Goal: Task Accomplishment & Management: Complete application form

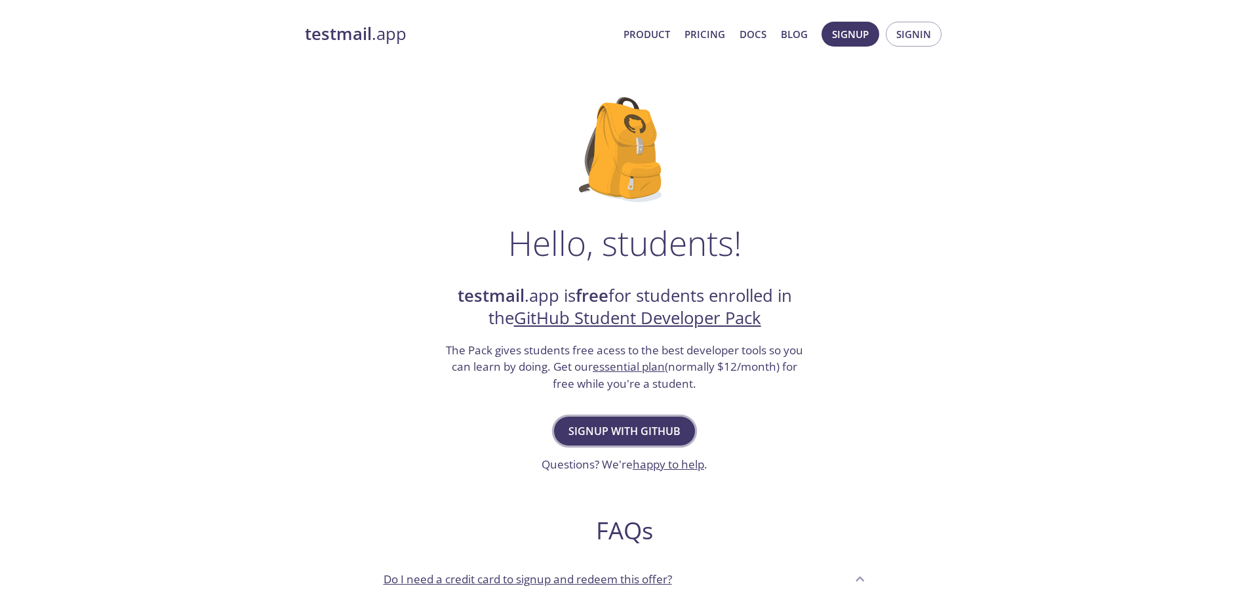
click at [638, 432] on span "Signup with GitHub" at bounding box center [624, 431] width 112 height 18
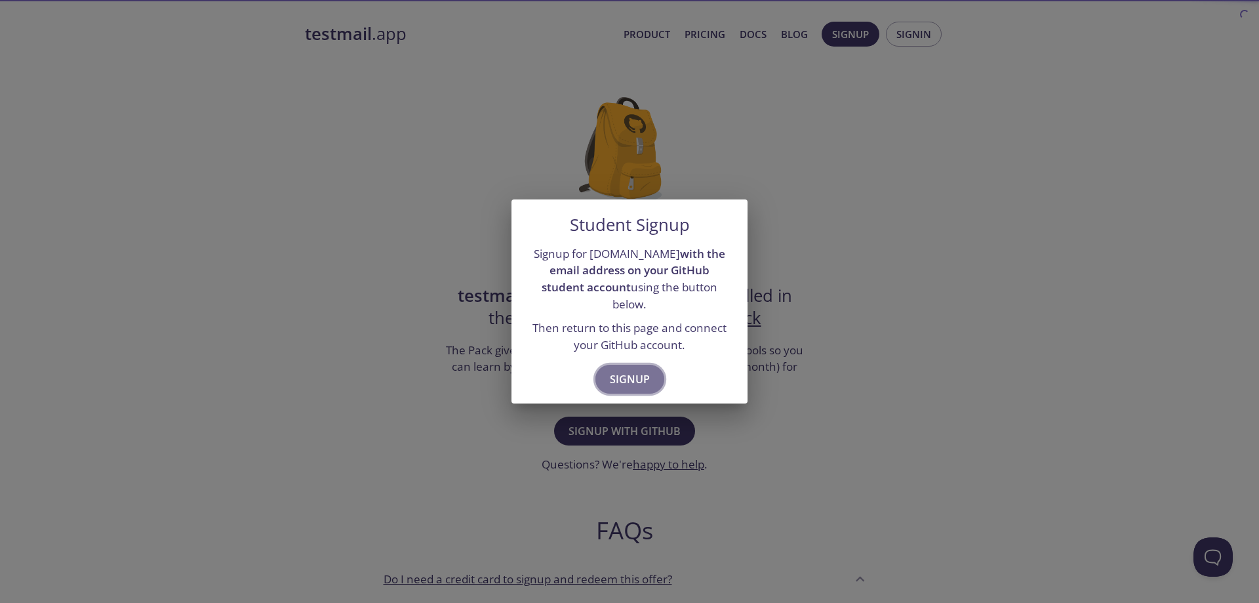
click at [662, 368] on button "Signup" at bounding box center [629, 379] width 69 height 29
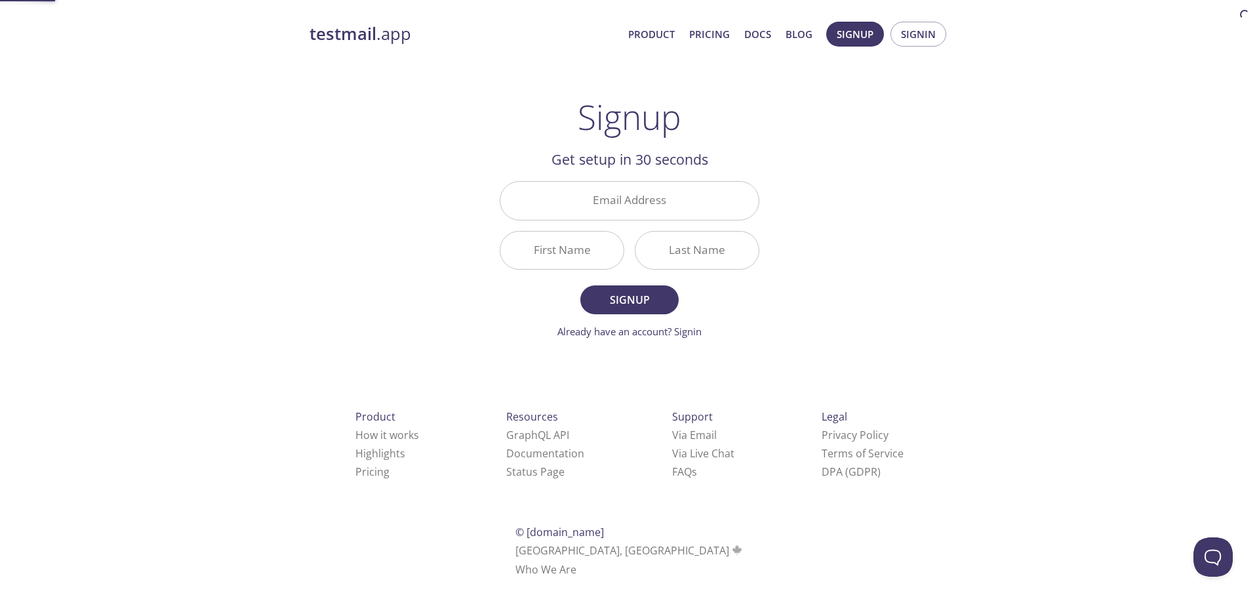
click at [650, 368] on div "testmail .app Product Pricing Docs Blog Signup Signin Signup Get setup in 30 se…" at bounding box center [629, 314] width 671 height 602
click at [635, 304] on span "Signup" at bounding box center [629, 299] width 69 height 18
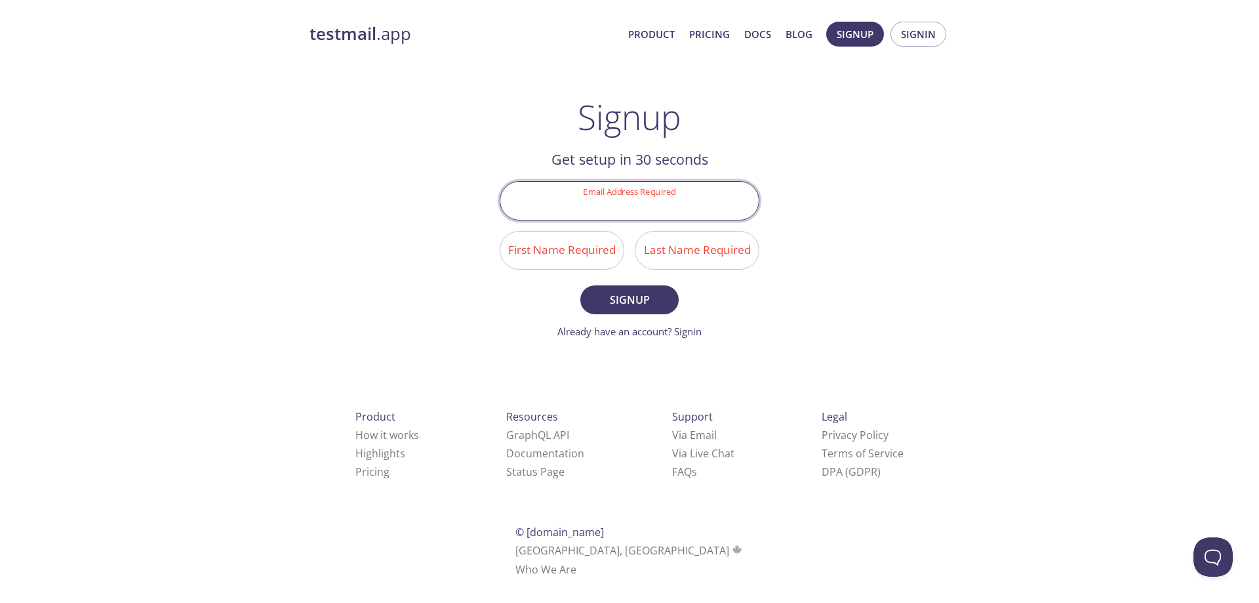
click at [675, 195] on input "Email Address Required" at bounding box center [629, 200] width 258 height 37
type input "[EMAIL_ADDRESS][DOMAIN_NAME]"
click at [538, 254] on input "First Name Required" at bounding box center [561, 249] width 123 height 37
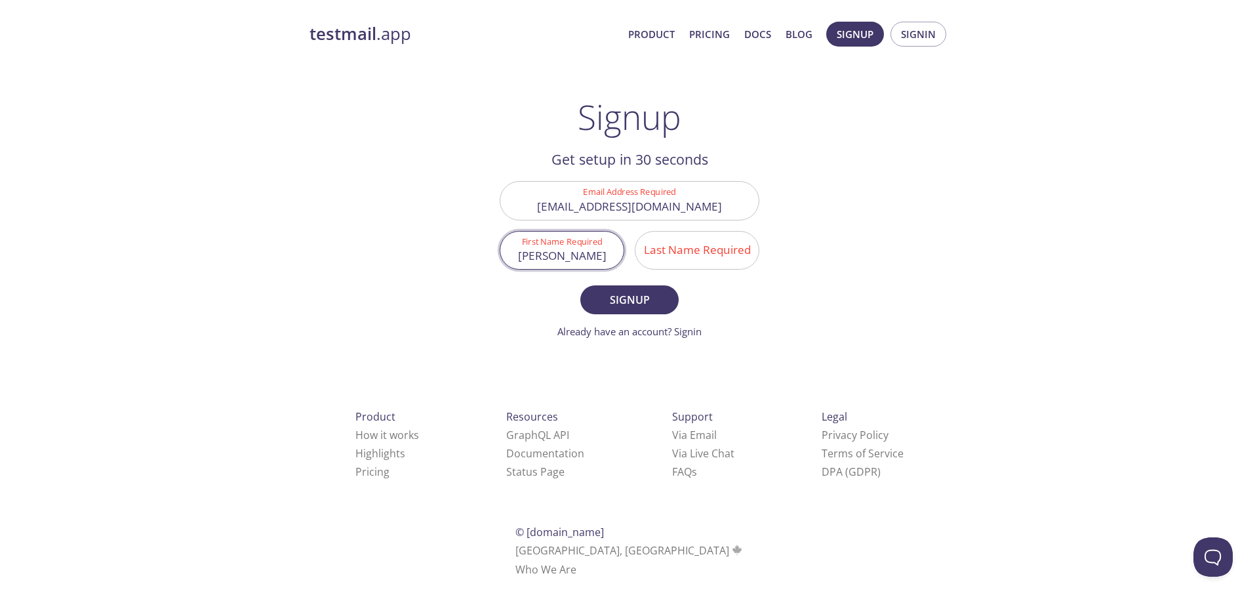
type input "João"
type input "V"
type input "´"
type input "p"
type input "Pinto"
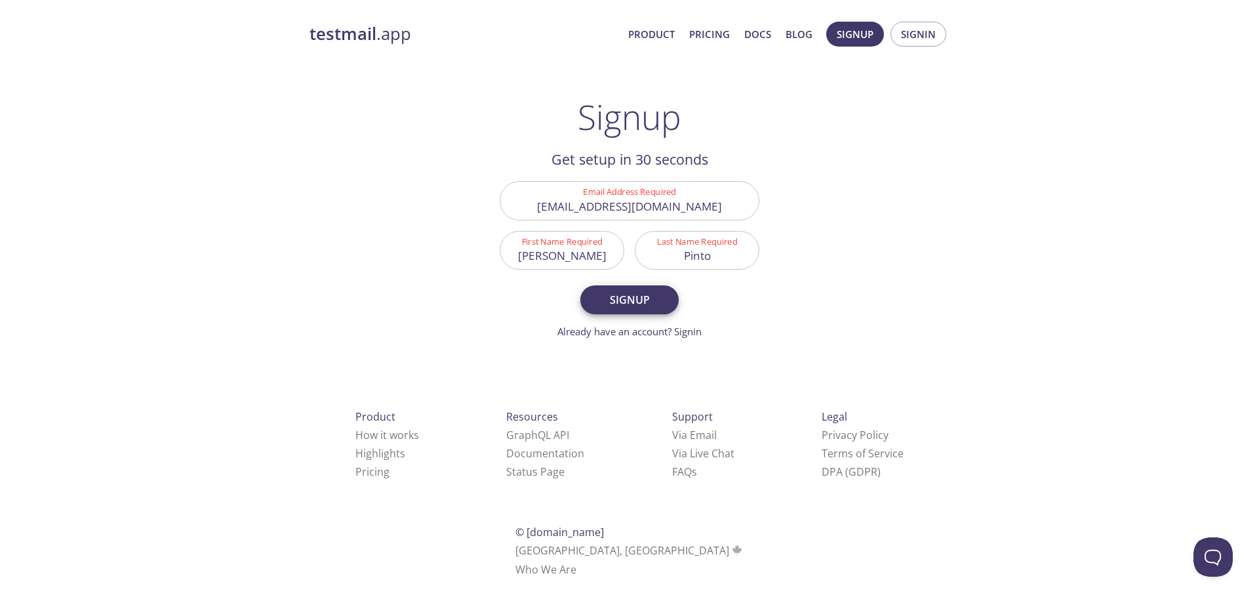
click at [636, 315] on form "Email Address Required jvflaviopinto@gmail.com First Name Required João Last Na…" at bounding box center [630, 259] width 260 height 157
click at [641, 300] on span "Signup" at bounding box center [629, 299] width 69 height 18
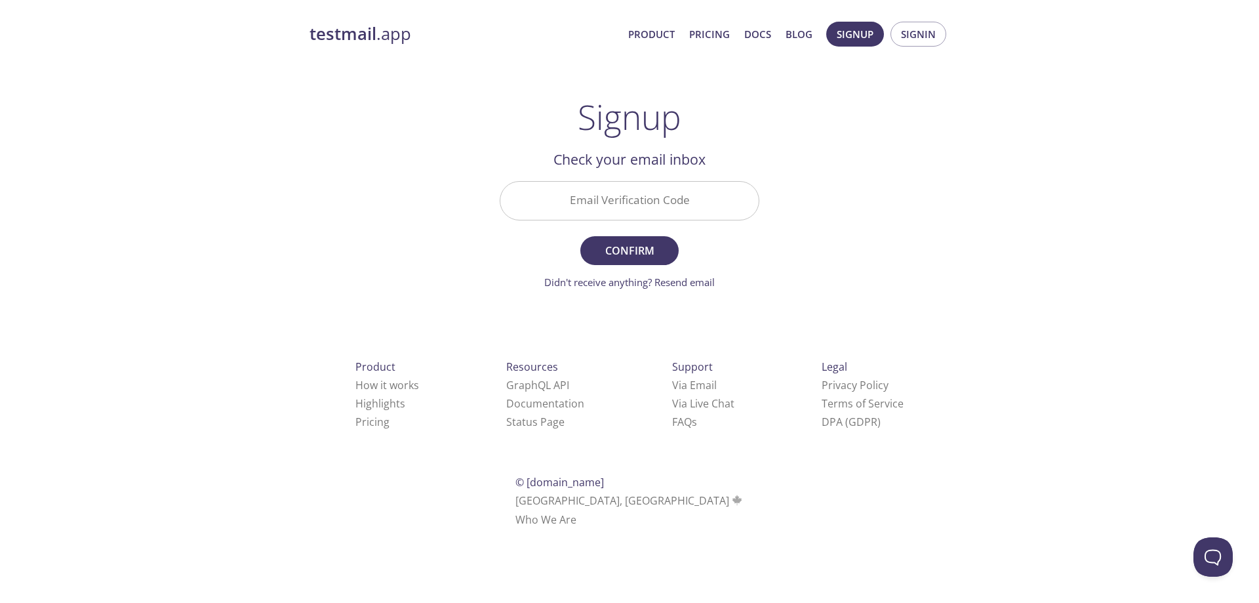
drag, startPoint x: 650, startPoint y: 214, endPoint x: 645, endPoint y: 222, distance: 9.5
click at [650, 214] on input "Email Verification Code" at bounding box center [629, 200] width 258 height 37
paste input "27GBYA1"
type input "27GBYA1"
click at [630, 248] on span "Confirm" at bounding box center [629, 250] width 69 height 18
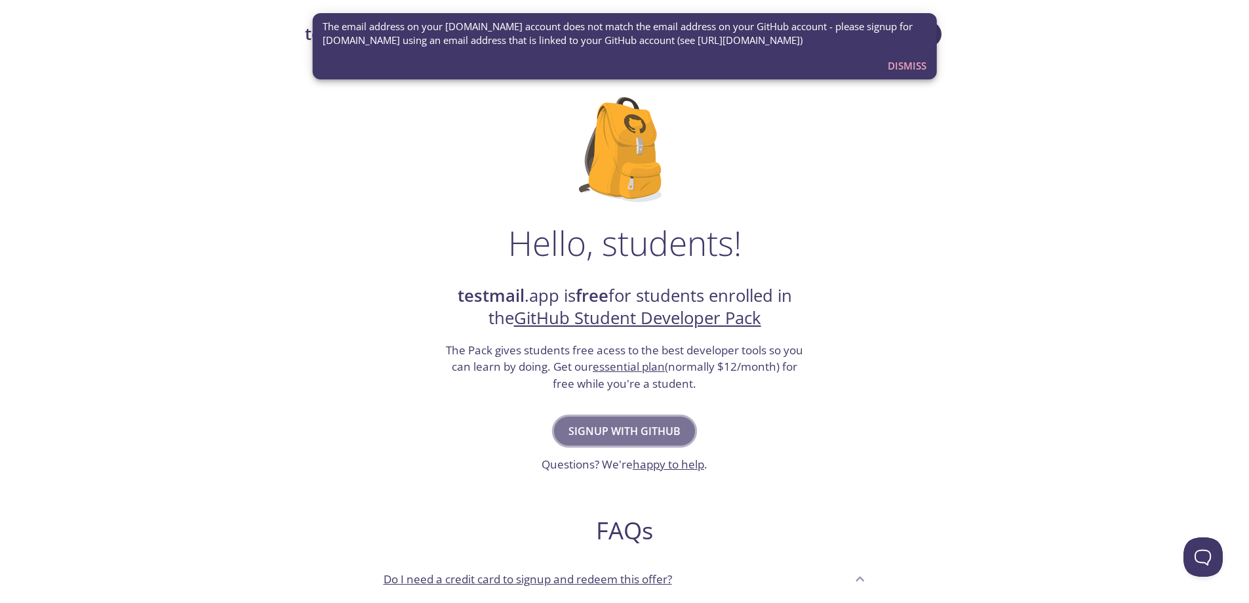
click at [621, 436] on span "Signup with GitHub" at bounding box center [624, 431] width 112 height 18
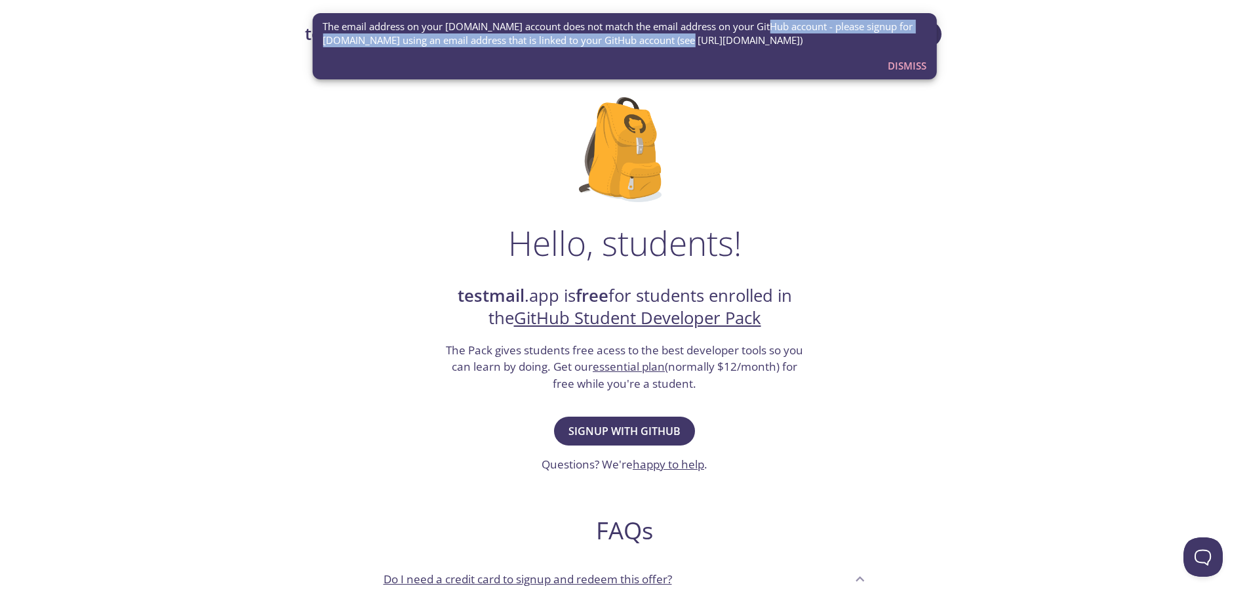
drag, startPoint x: 685, startPoint y: 43, endPoint x: 758, endPoint y: 30, distance: 73.9
click at [760, 31] on span "The email address on your [DOMAIN_NAME] account does not match the email addres…" at bounding box center [625, 34] width 604 height 28
click at [675, 52] on div "The email address on your [DOMAIN_NAME] account does not match the email addres…" at bounding box center [625, 33] width 604 height 39
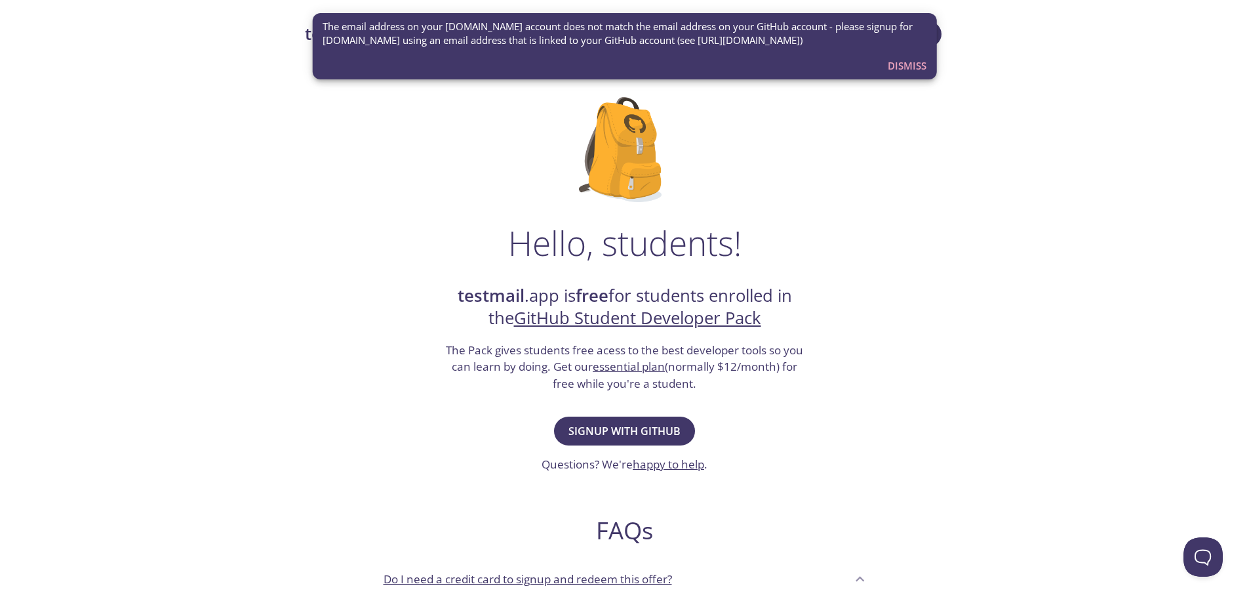
drag, startPoint x: 683, startPoint y: 39, endPoint x: 839, endPoint y: 40, distance: 156.7
click at [839, 40] on span "The email address on your [DOMAIN_NAME] account does not match the email addres…" at bounding box center [625, 34] width 604 height 28
copy span "[URL][DOMAIN_NAME]"
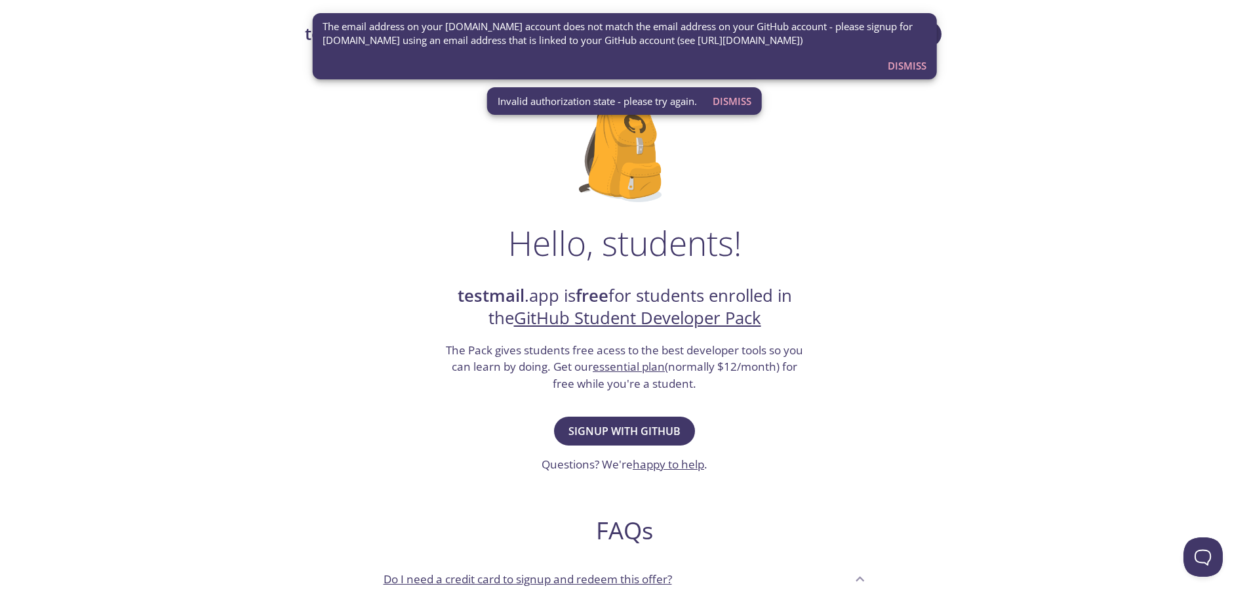
click at [897, 66] on span "Dismiss" at bounding box center [907, 65] width 39 height 17
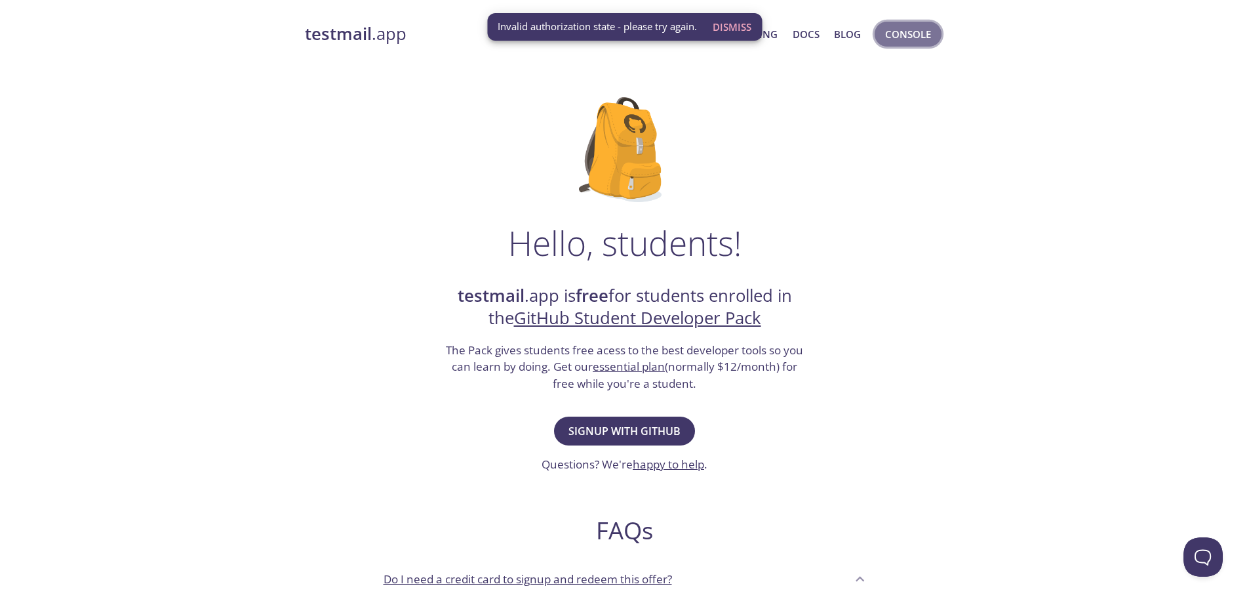
click at [914, 43] on span "Console" at bounding box center [908, 34] width 46 height 17
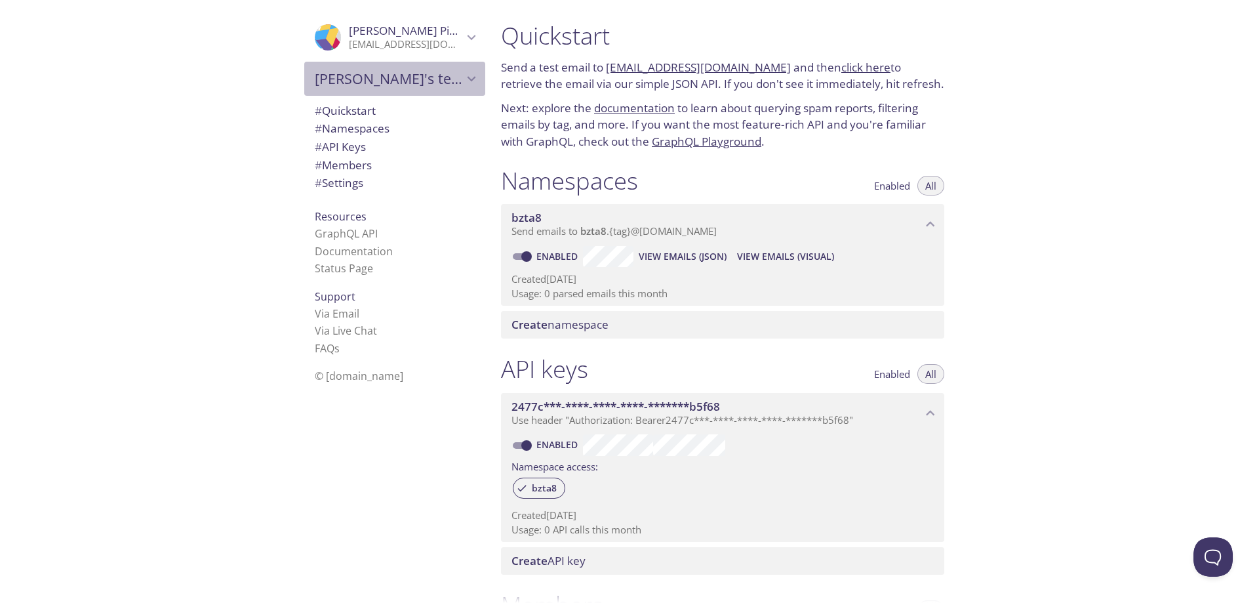
click at [418, 75] on span "[PERSON_NAME]'s team" at bounding box center [389, 78] width 148 height 18
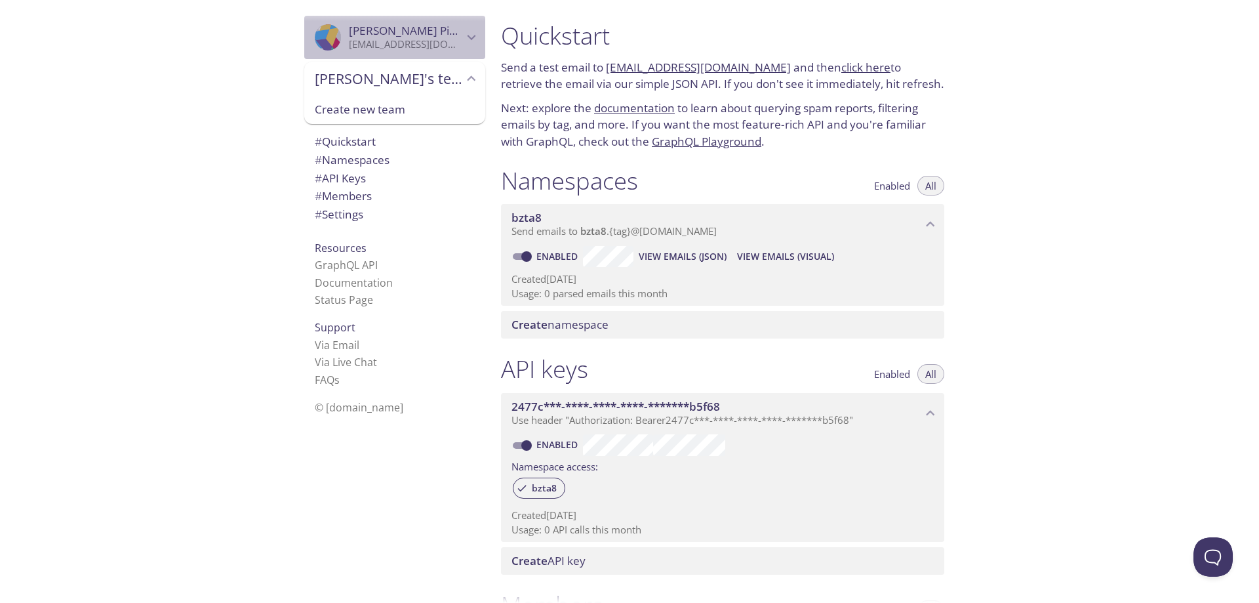
click at [422, 50] on p "[EMAIL_ADDRESS][DOMAIN_NAME]" at bounding box center [406, 44] width 114 height 13
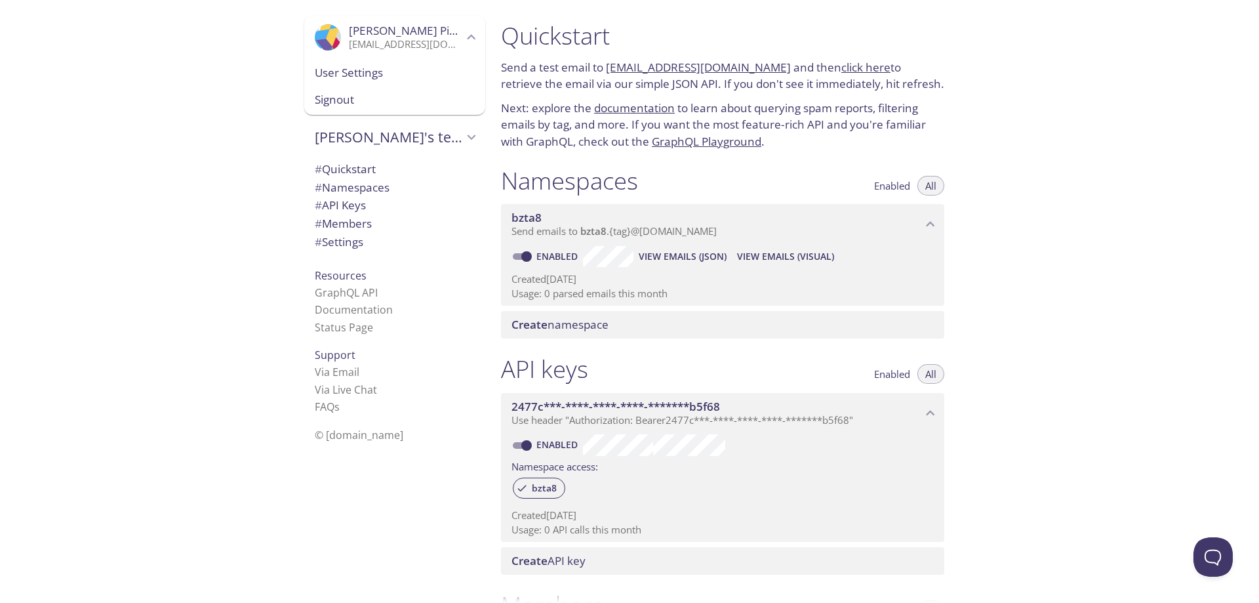
click at [388, 99] on span "Signout" at bounding box center [395, 99] width 160 height 17
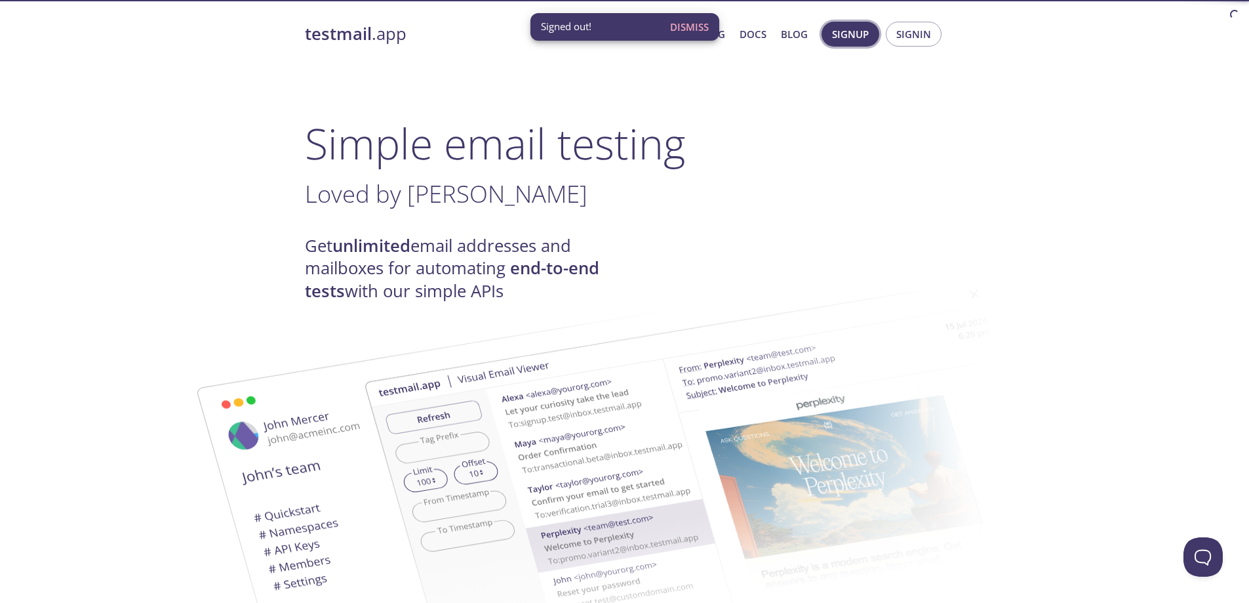
click at [863, 33] on span "Signup" at bounding box center [850, 34] width 37 height 17
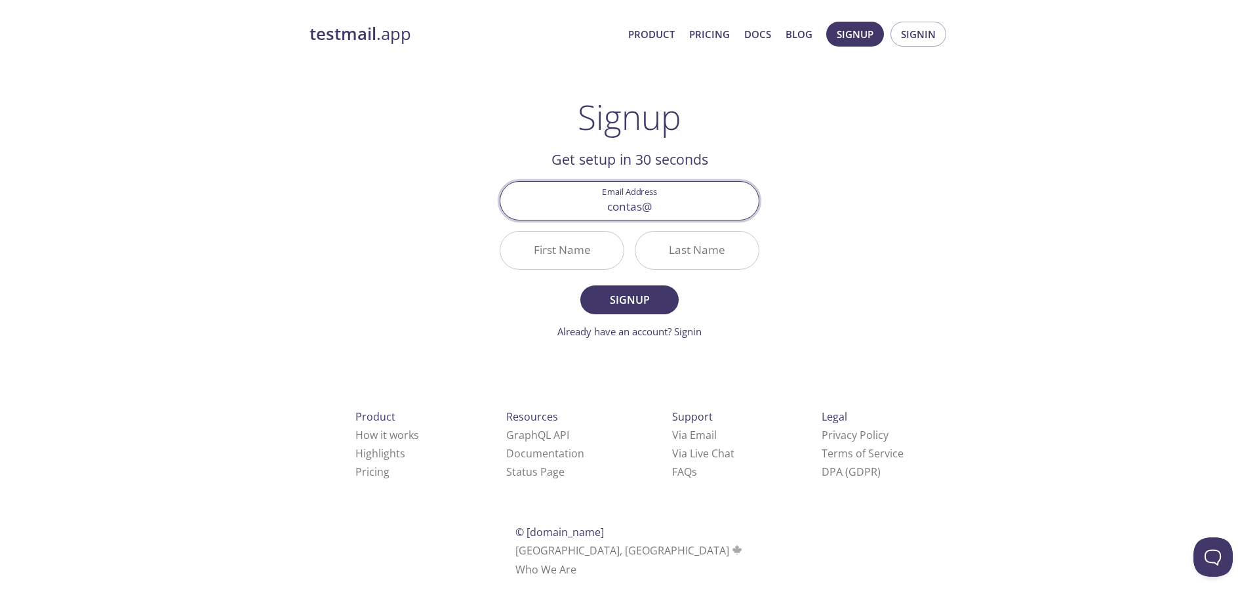
type input "contas@joaoflavio.com"
click at [559, 245] on input "First Name" at bounding box center [561, 249] width 123 height 37
type input "João"
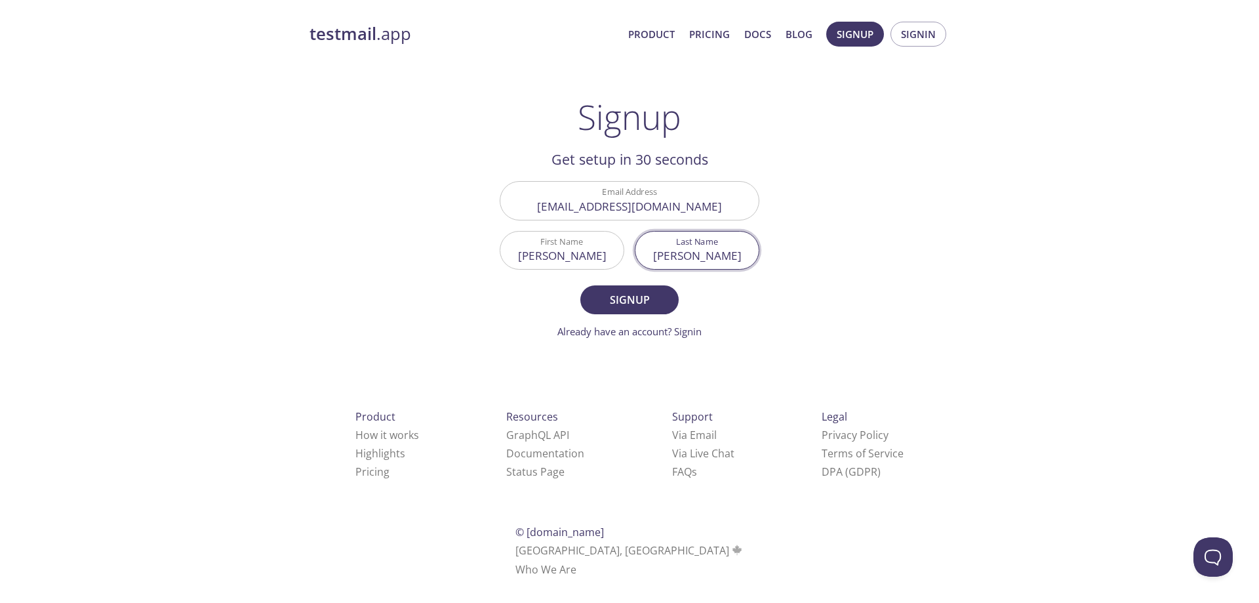
type input "Flávio"
click at [580, 285] on button "Signup" at bounding box center [629, 299] width 98 height 29
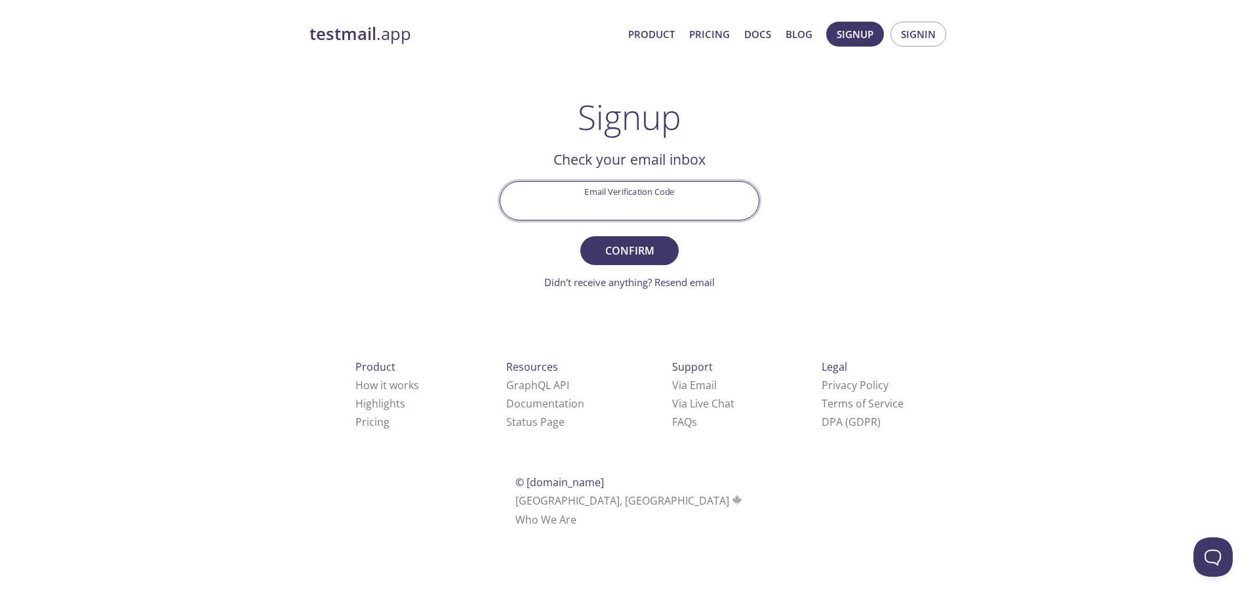
drag, startPoint x: 617, startPoint y: 189, endPoint x: 605, endPoint y: 222, distance: 35.5
click at [617, 189] on input "Email Verification Code" at bounding box center [629, 200] width 258 height 37
paste input "FFX3KX5"
type input "FFX3KX5"
click at [699, 248] on form "Email Verification Code FFX3KX5 Confirm Didn't receive anything? Resend email" at bounding box center [630, 235] width 260 height 108
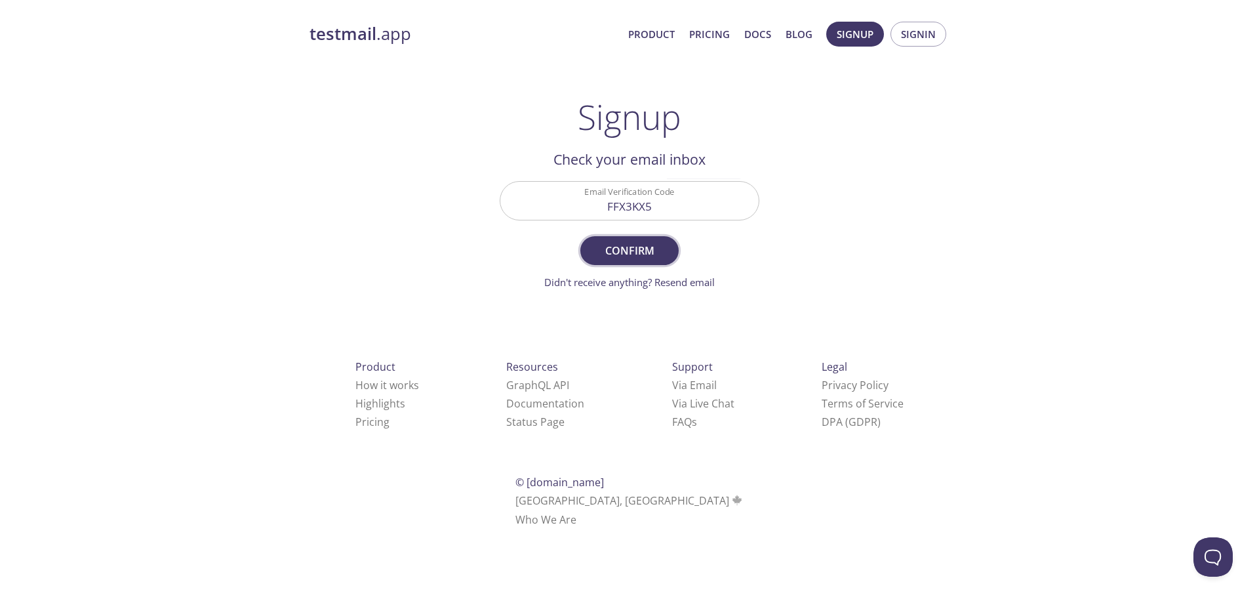
click at [656, 249] on span "Confirm" at bounding box center [629, 250] width 69 height 18
